Goal: Find specific page/section: Find specific page/section

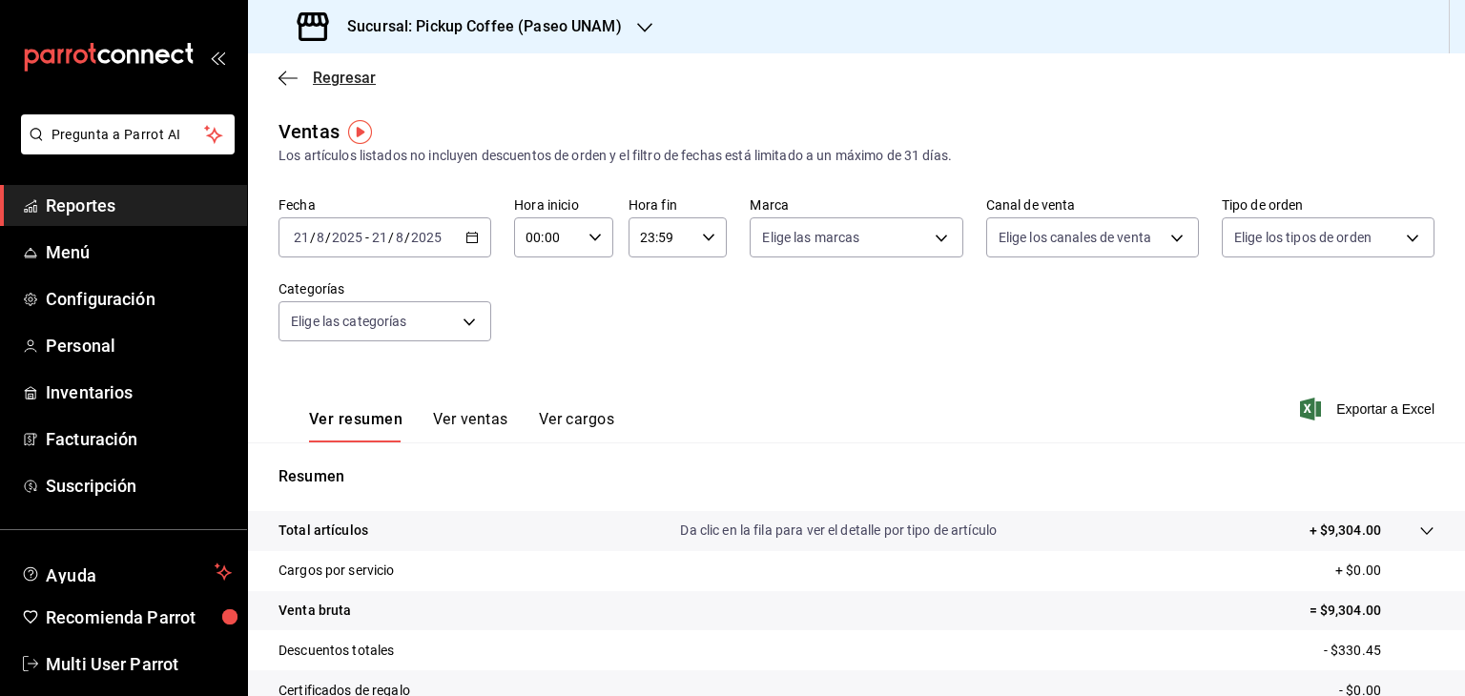
click at [289, 73] on icon "button" at bounding box center [288, 78] width 19 height 17
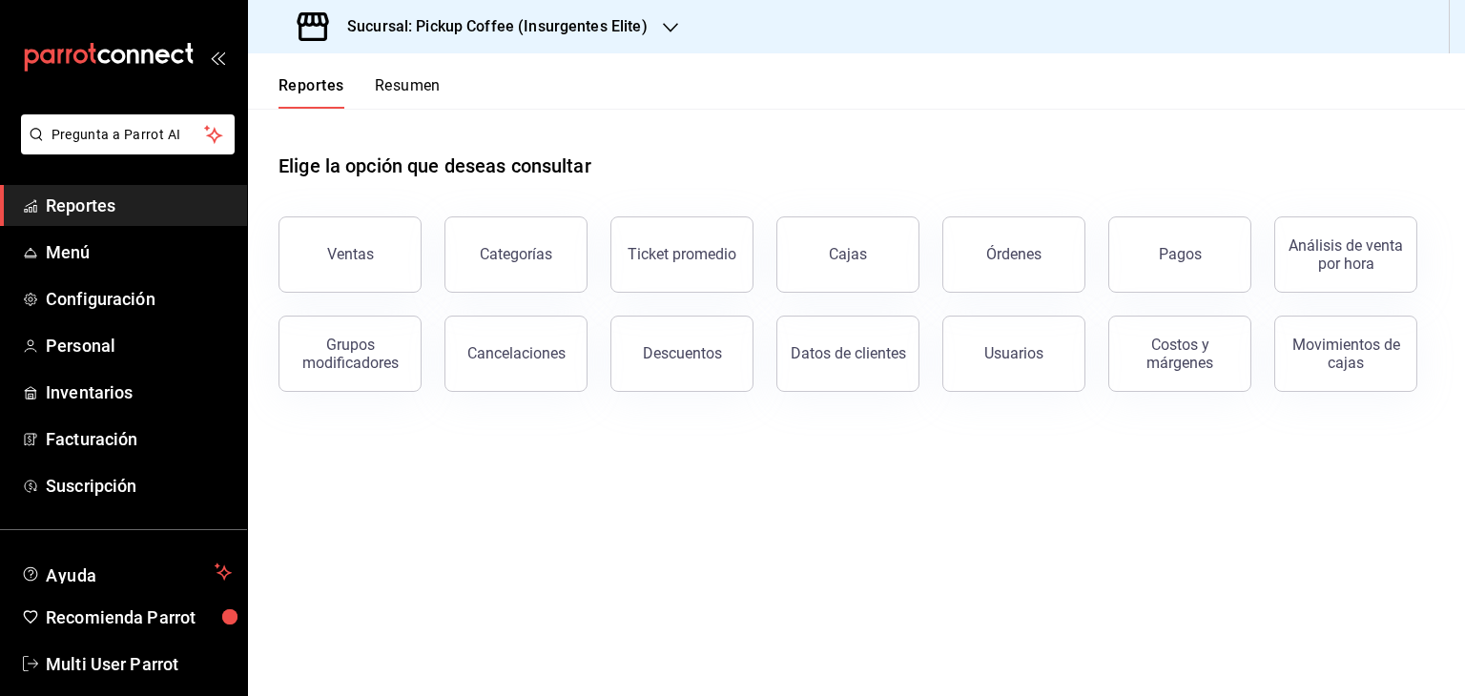
click at [289, 73] on div "Reportes Resumen" at bounding box center [344, 80] width 193 height 55
click at [397, 241] on button "Ventas" at bounding box center [350, 255] width 143 height 76
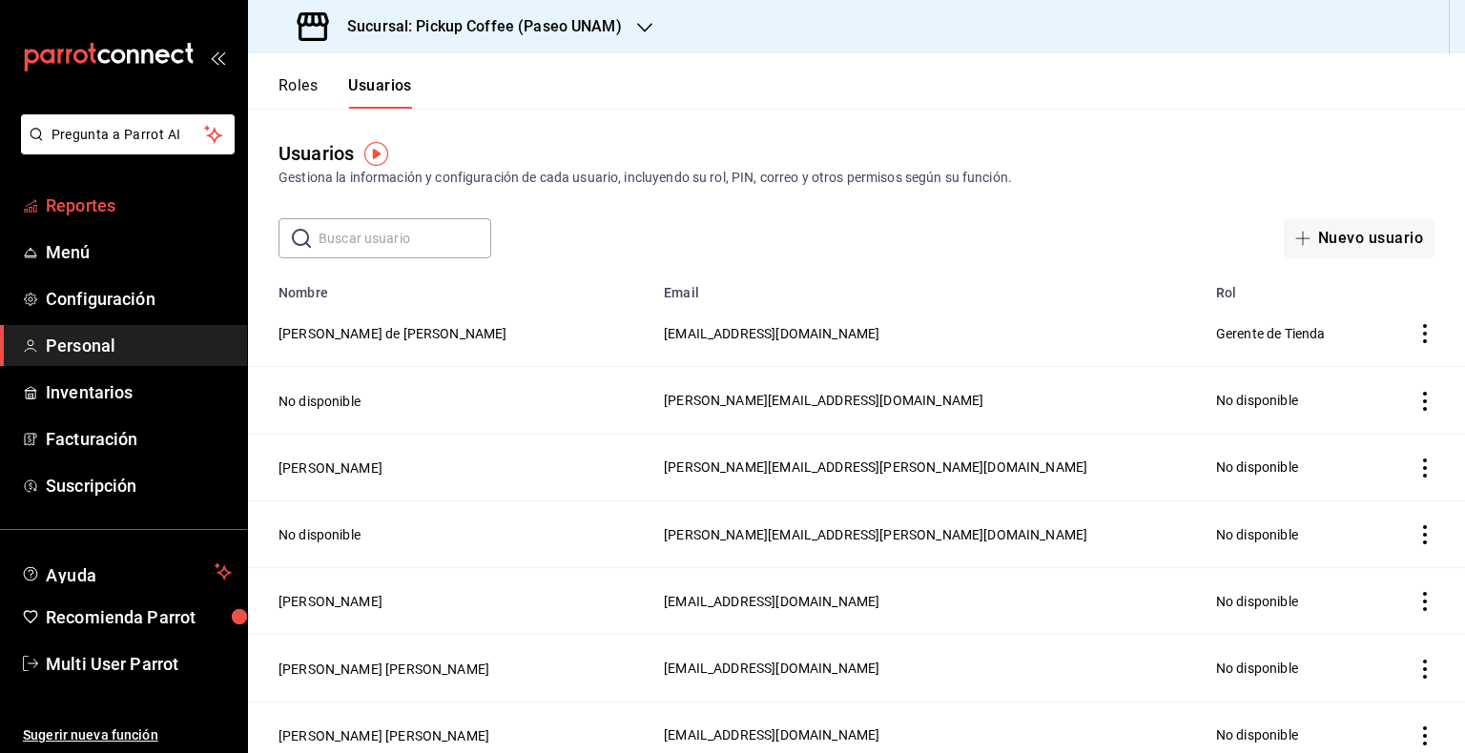
click at [116, 185] on link "Reportes" at bounding box center [123, 205] width 247 height 41
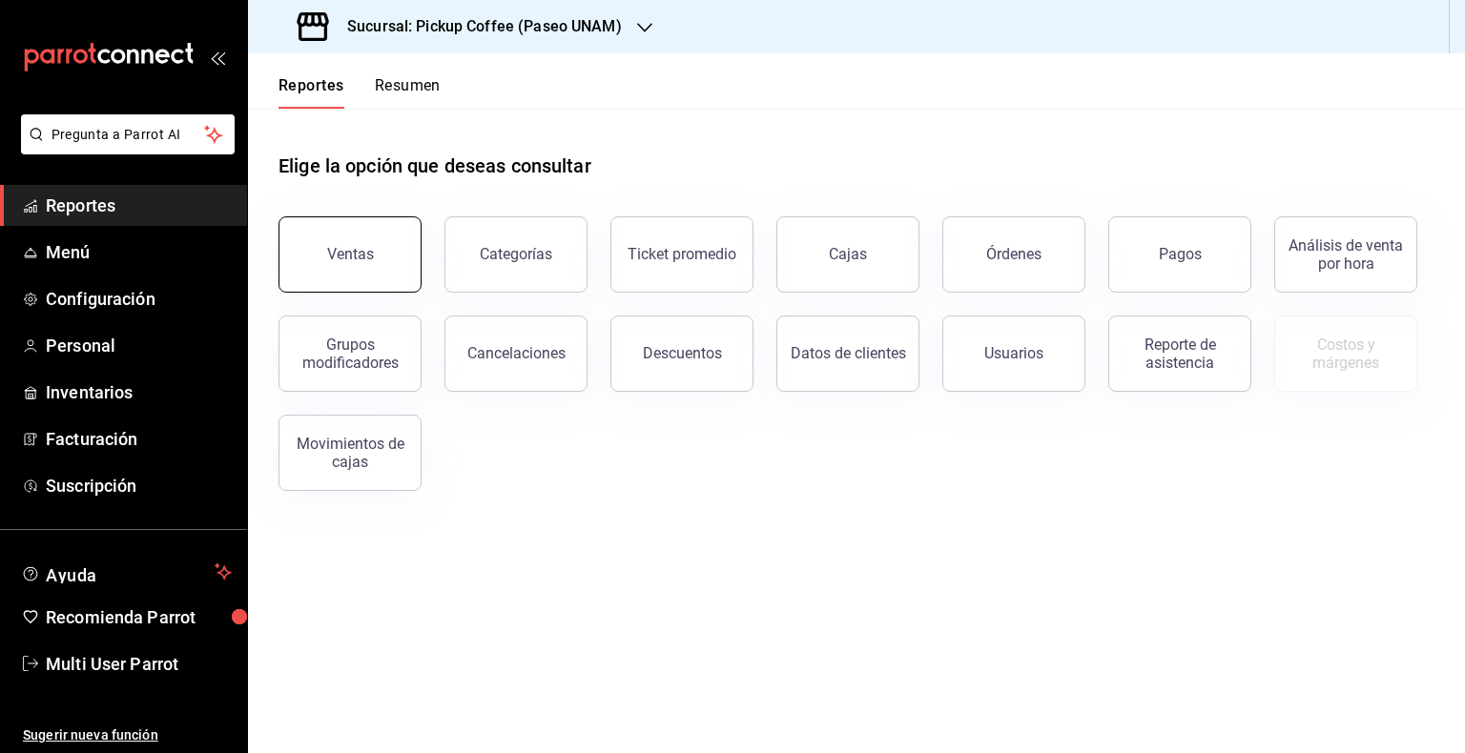
click at [347, 272] on button "Ventas" at bounding box center [350, 255] width 143 height 76
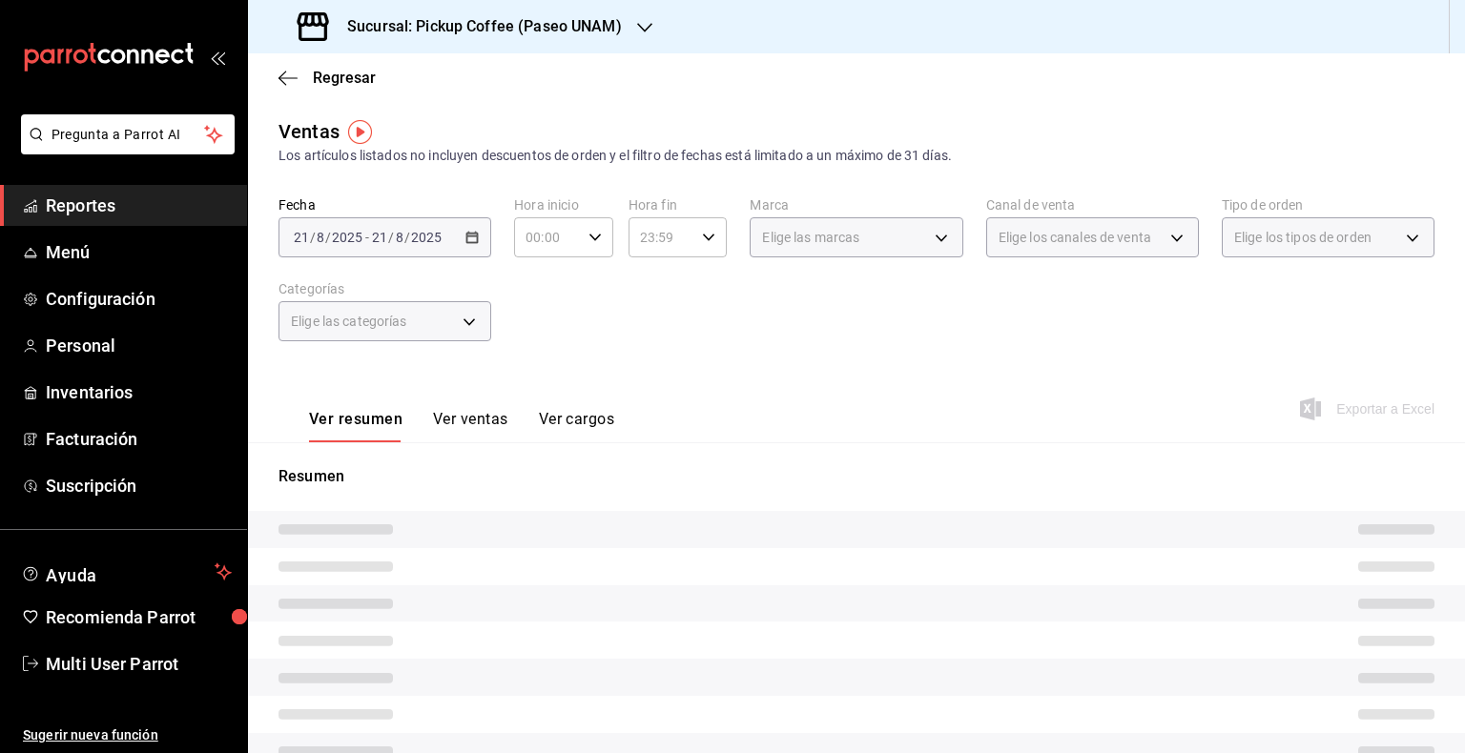
click at [633, 10] on div "Sucursal: Pickup Coffee (Paseo UNAM)" at bounding box center [461, 26] width 397 height 53
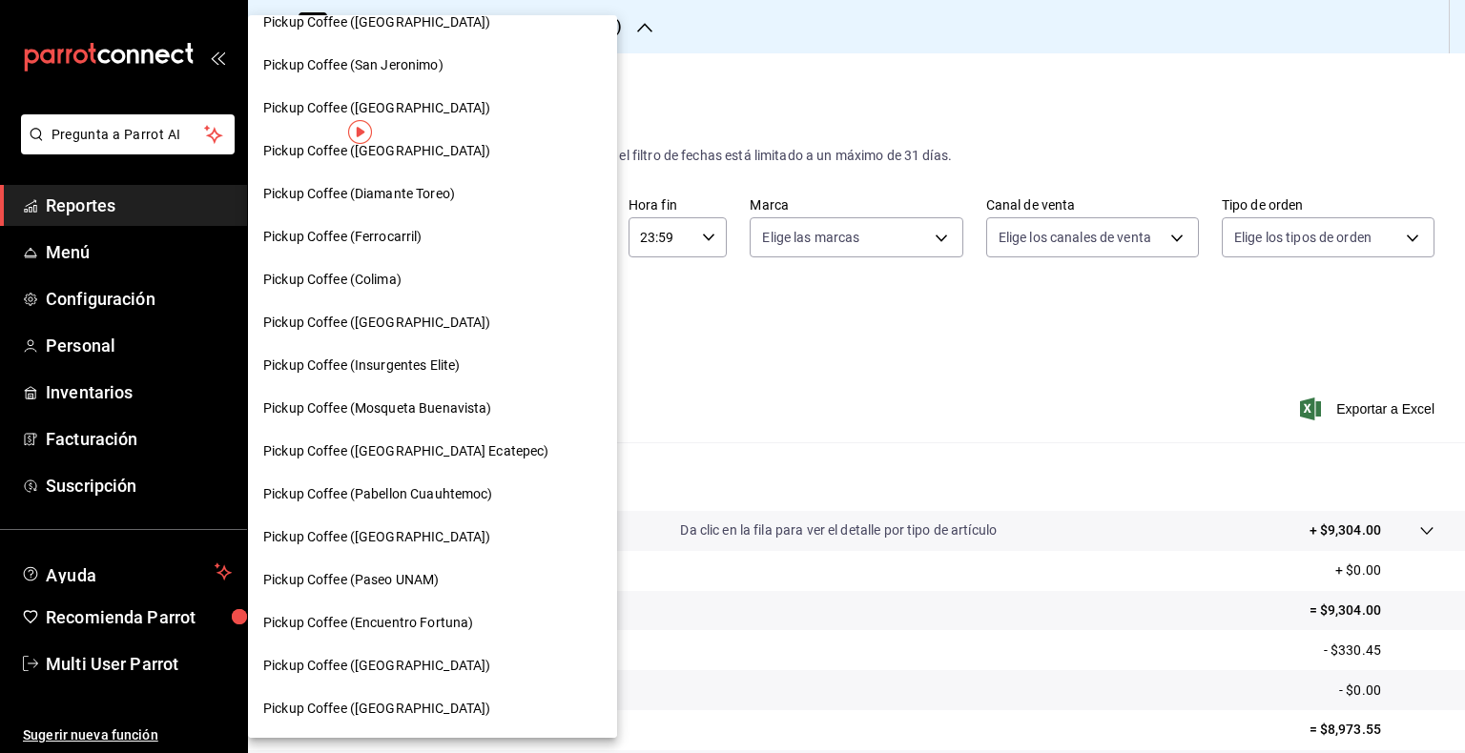
scroll to position [879, 0]
click at [478, 372] on div "Pickup Coffee (Insurgentes Elite)" at bounding box center [432, 367] width 339 height 20
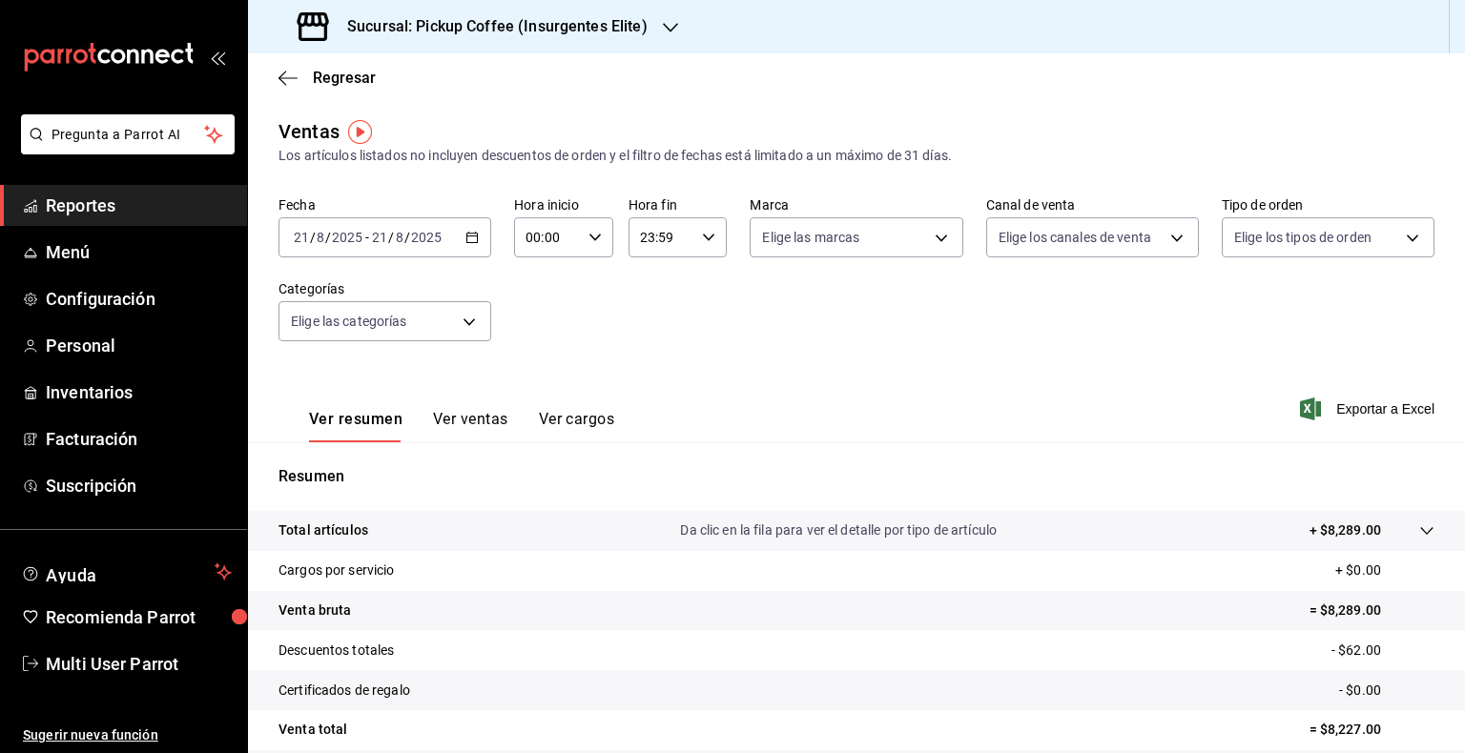
click at [500, 440] on button "Ver ventas" at bounding box center [470, 426] width 75 height 32
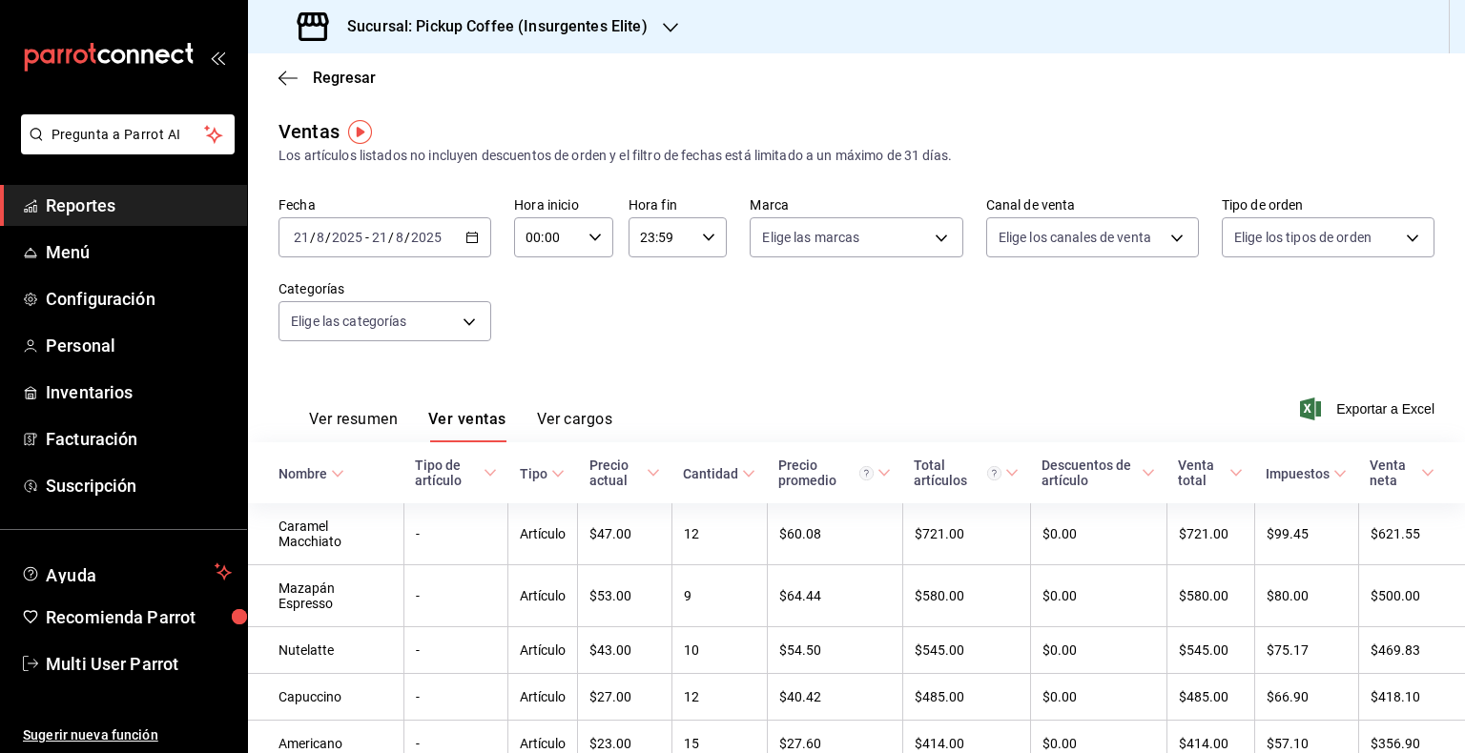
click at [347, 425] on button "Ver resumen" at bounding box center [353, 426] width 89 height 32
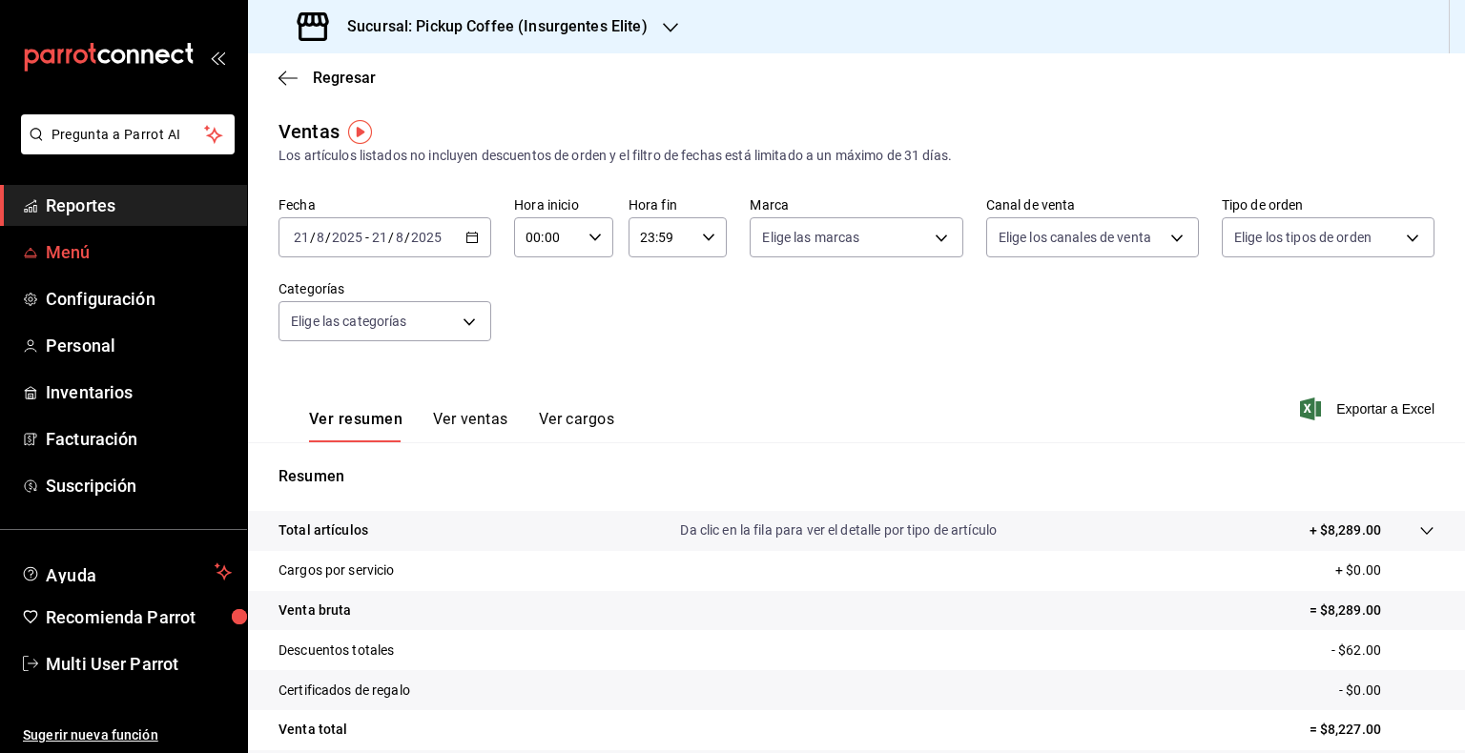
click at [132, 235] on link "Menú" at bounding box center [123, 252] width 247 height 41
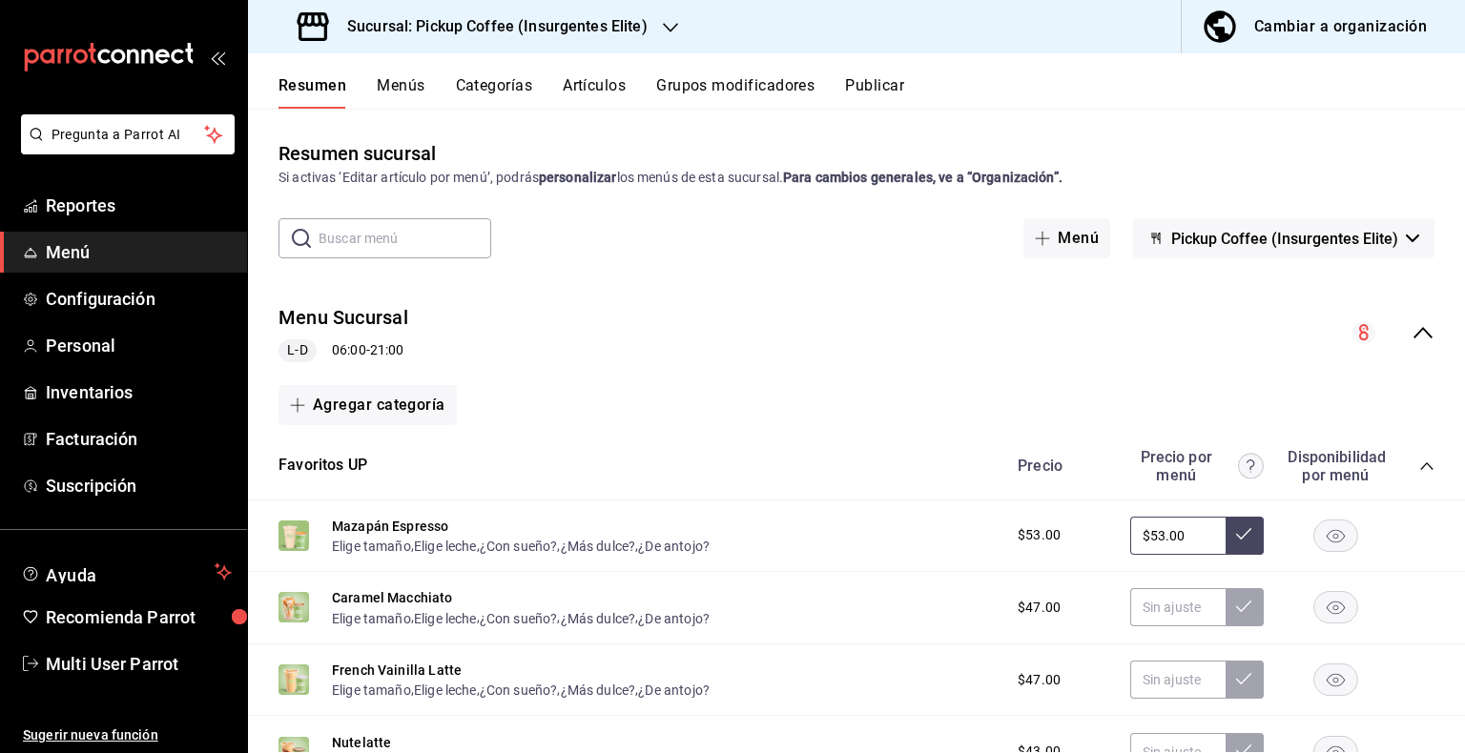
click at [656, 27] on div "Sucursal: Pickup Coffee (Insurgentes Elite)" at bounding box center [474, 26] width 423 height 53
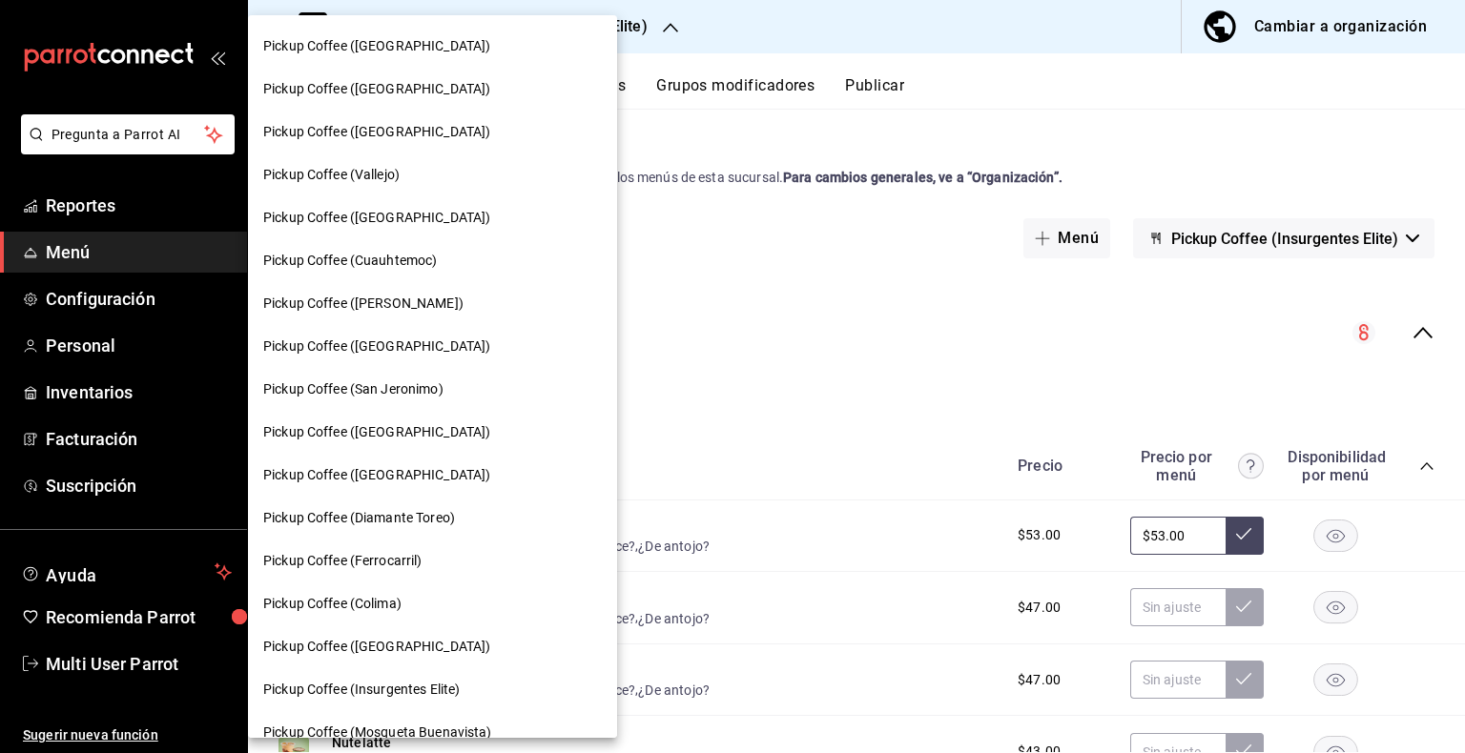
scroll to position [461, 0]
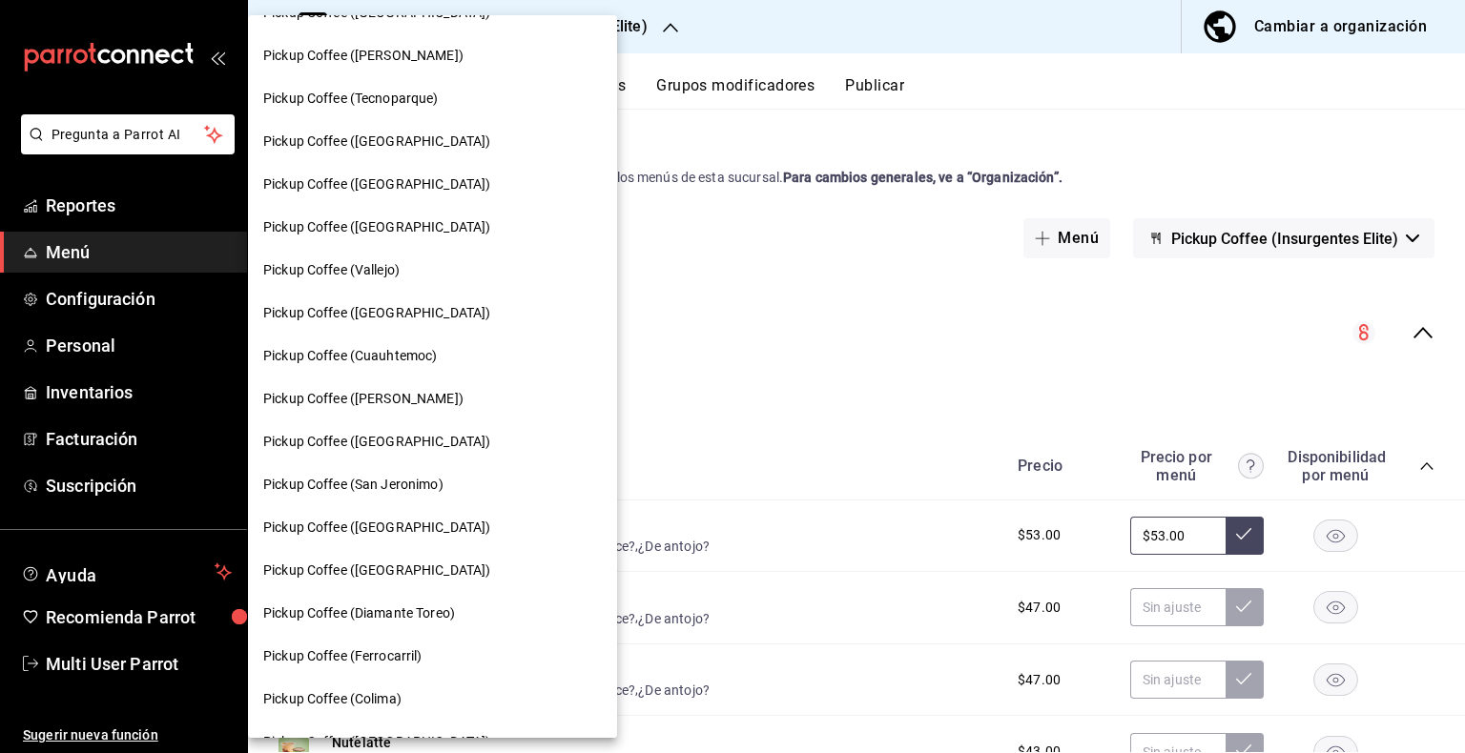
click at [404, 353] on span "Pickup Coffee (Cuauhtemoc)" at bounding box center [350, 356] width 174 height 20
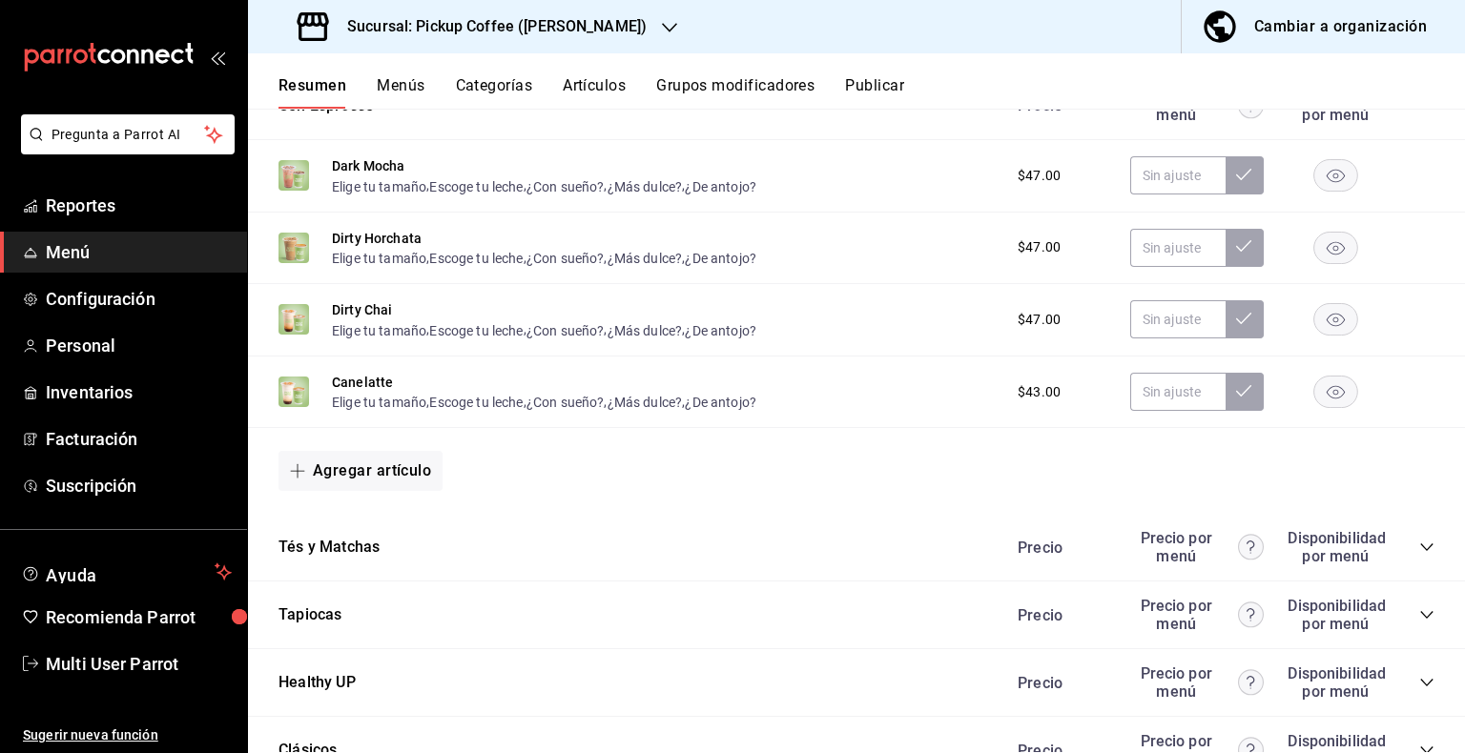
scroll to position [1162, 0]
click at [1419, 613] on icon "collapse-category-row" at bounding box center [1426, 616] width 15 height 15
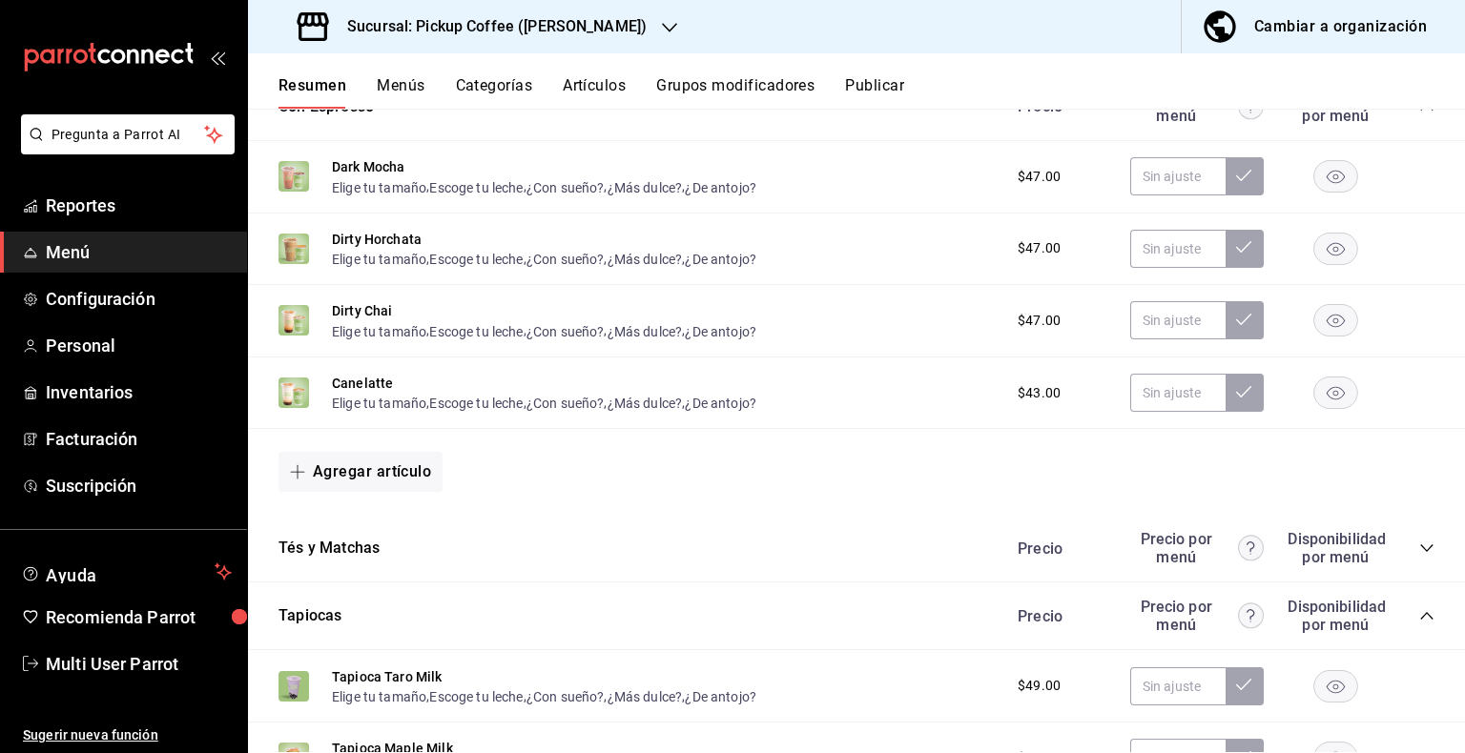
scroll to position [1492, 0]
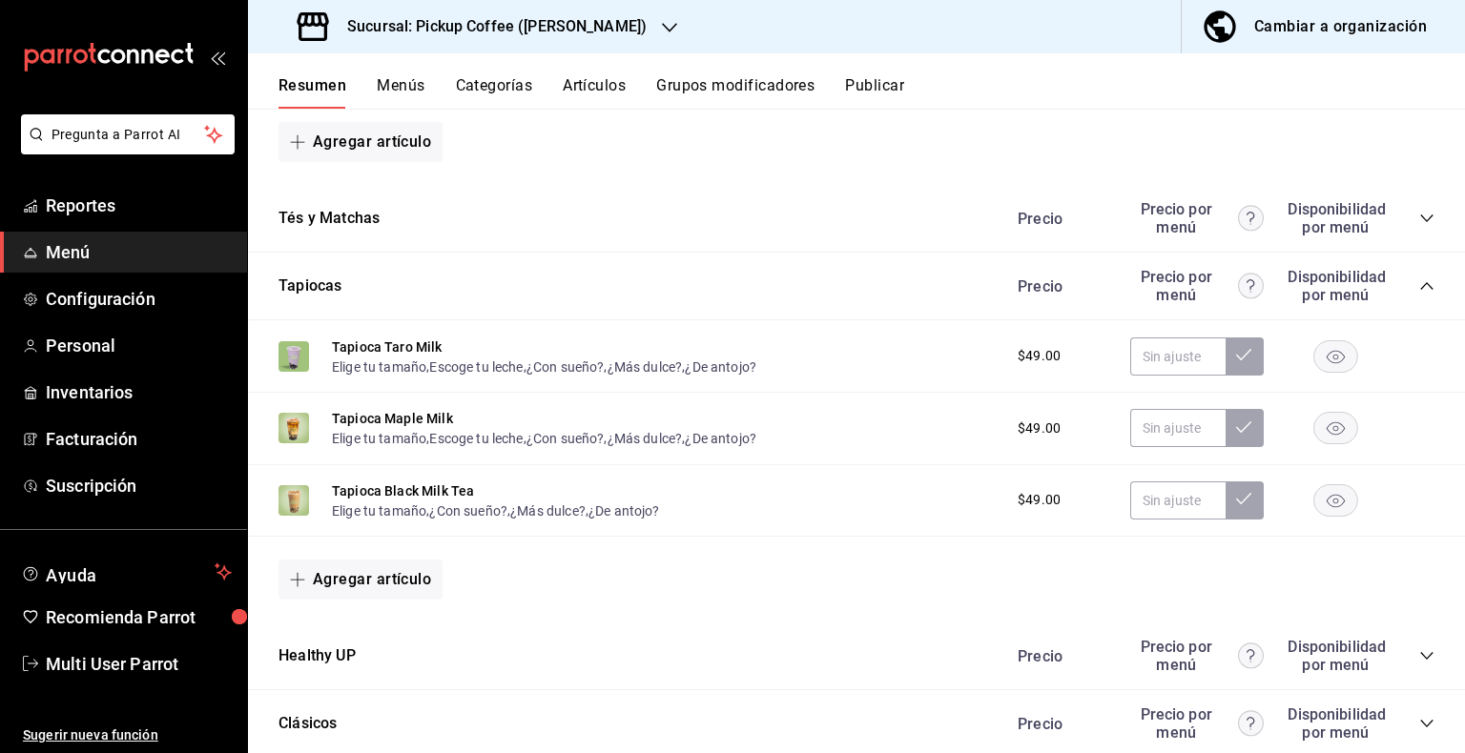
click at [1325, 358] on rect "button" at bounding box center [1336, 355] width 44 height 31
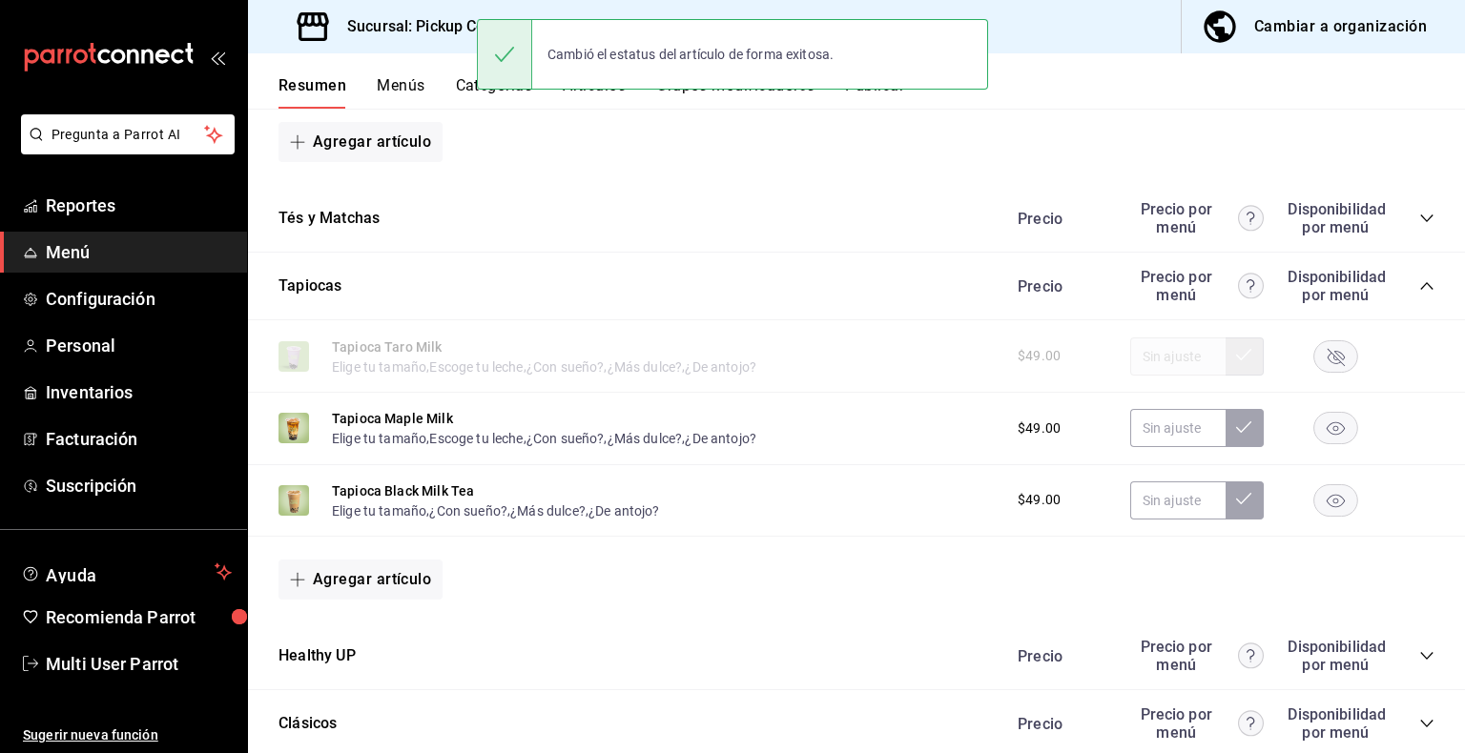
click at [1314, 356] on rect "button" at bounding box center [1336, 355] width 44 height 31
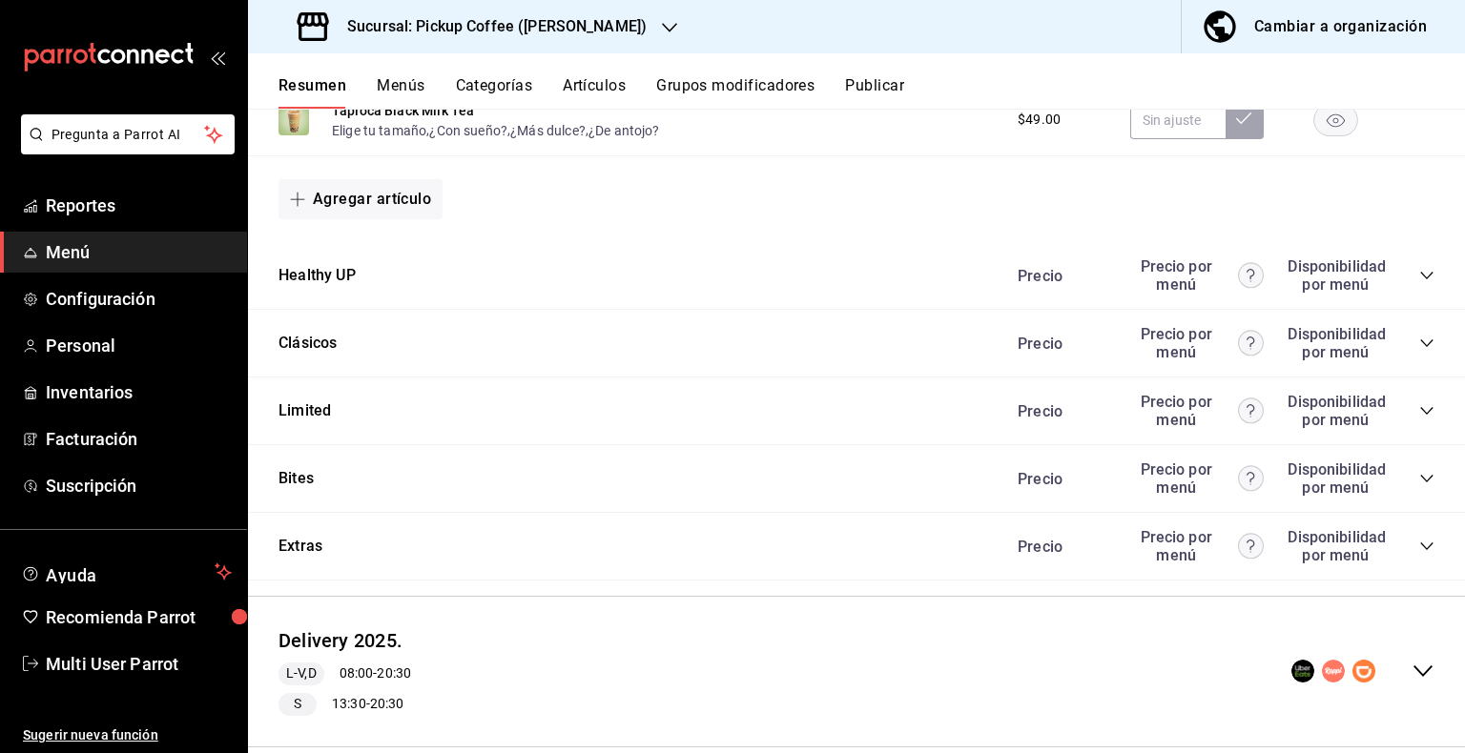
scroll to position [1908, 0]
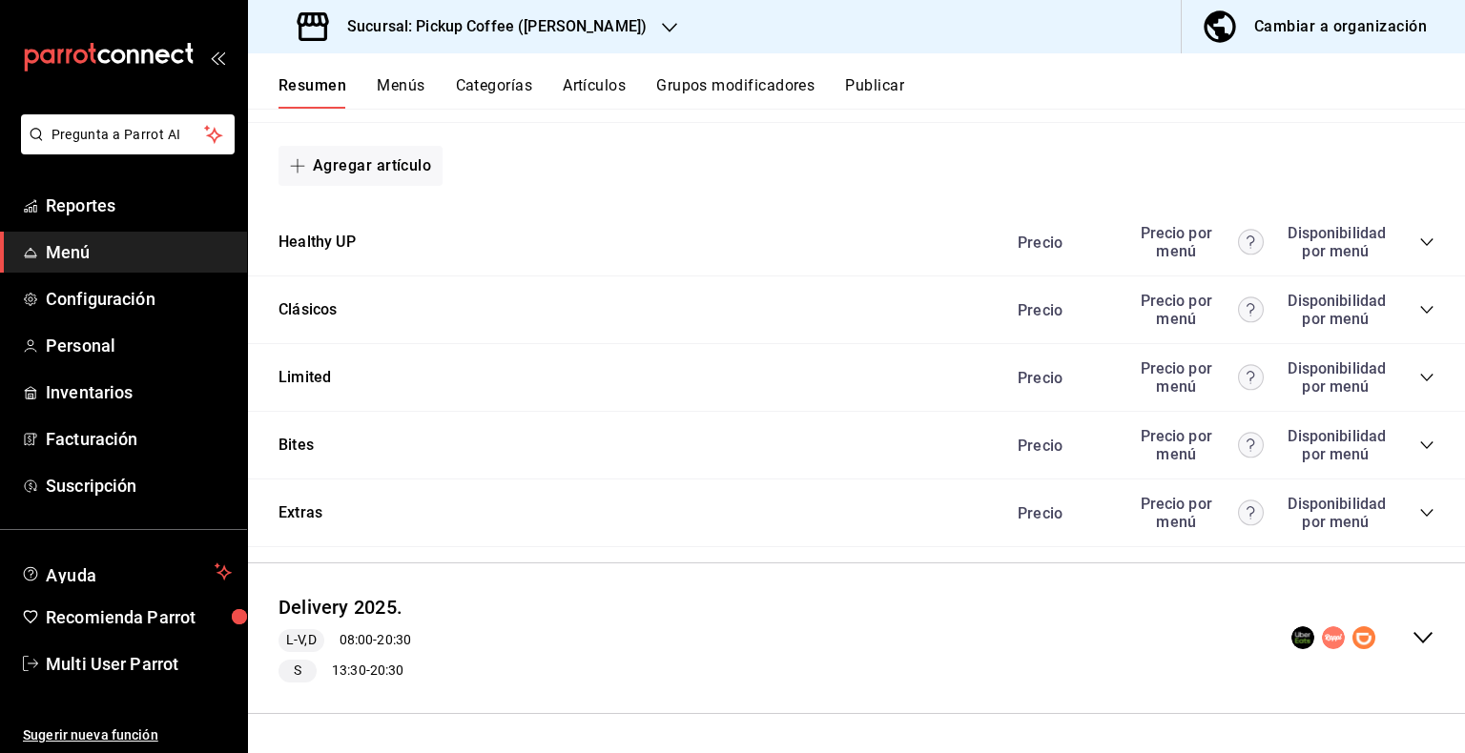
click at [1419, 520] on icon "collapse-category-row" at bounding box center [1426, 512] width 15 height 15
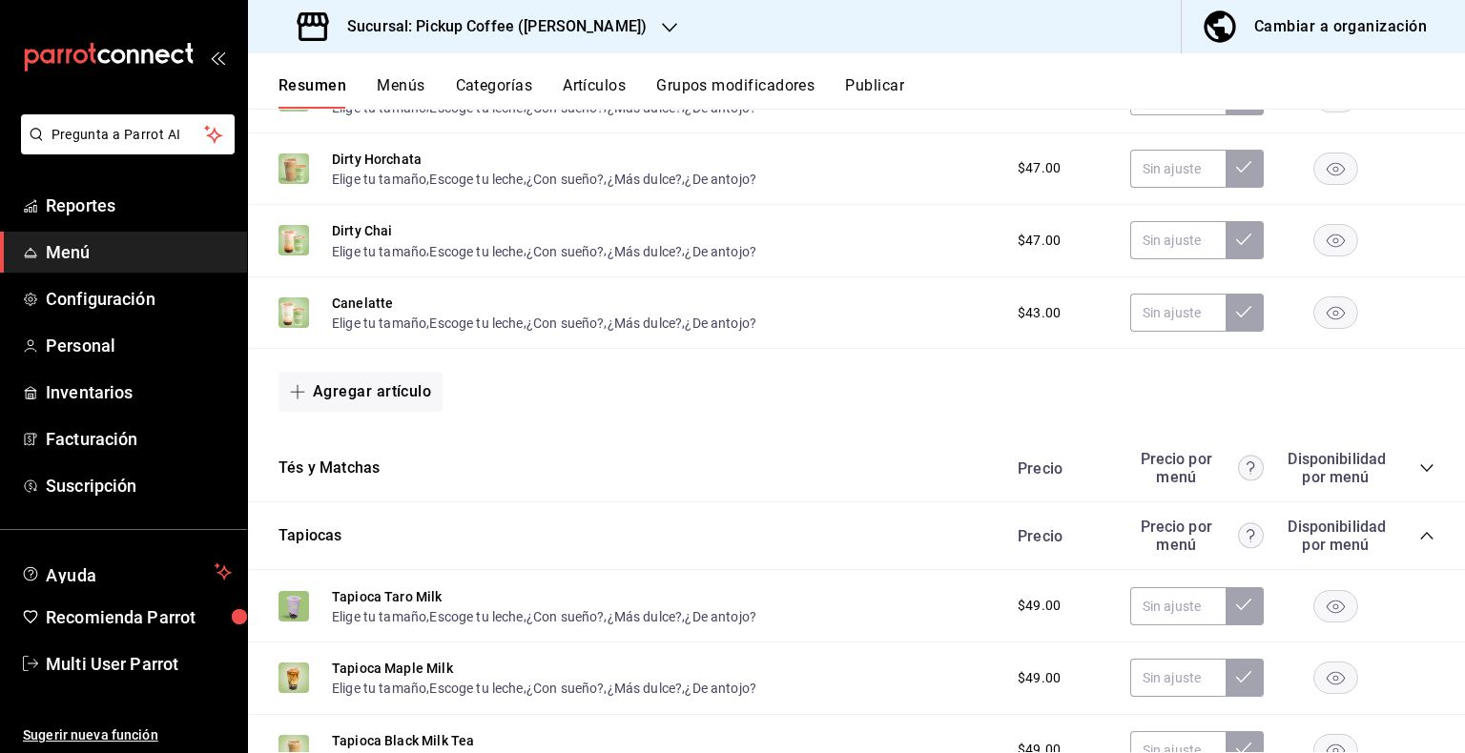
scroll to position [0, 0]
